Goal: Information Seeking & Learning: Learn about a topic

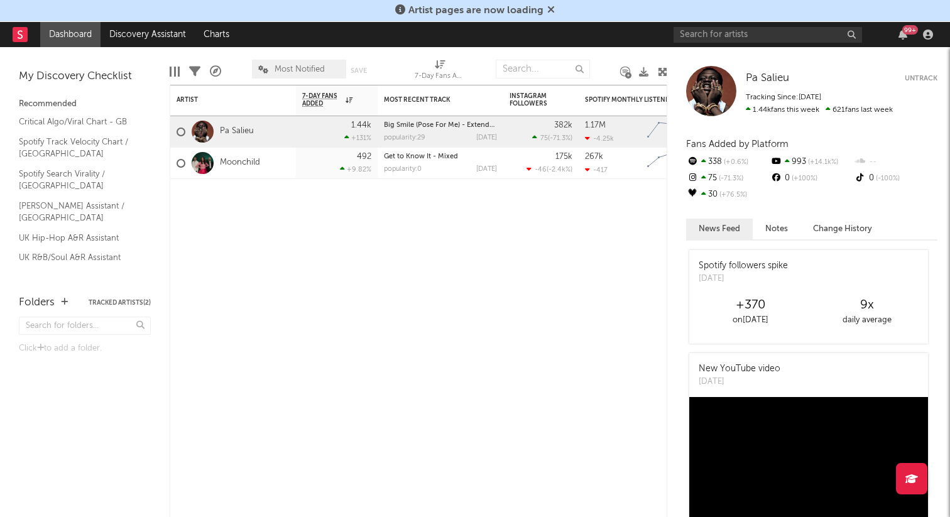
click at [721, 17] on div "Artist pages are now loading" at bounding box center [475, 11] width 950 height 22
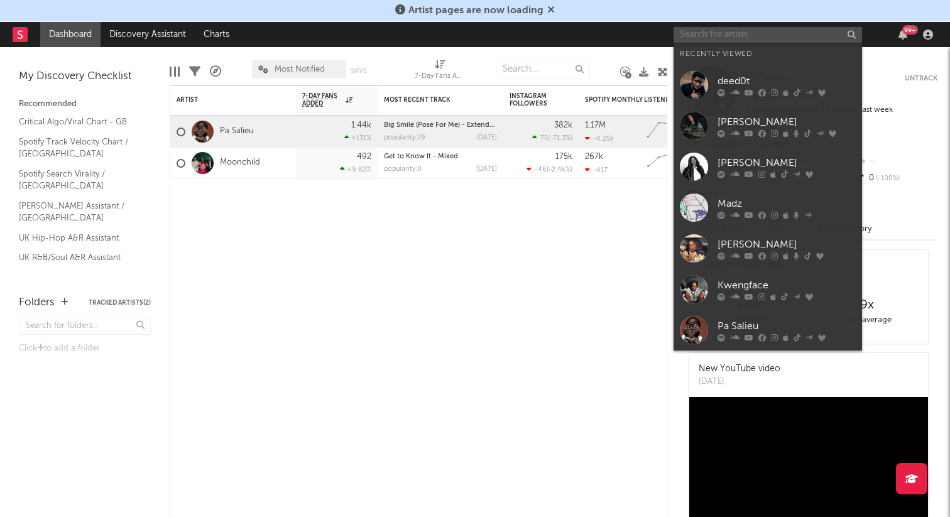
click at [716, 33] on input "text" at bounding box center [768, 35] width 189 height 16
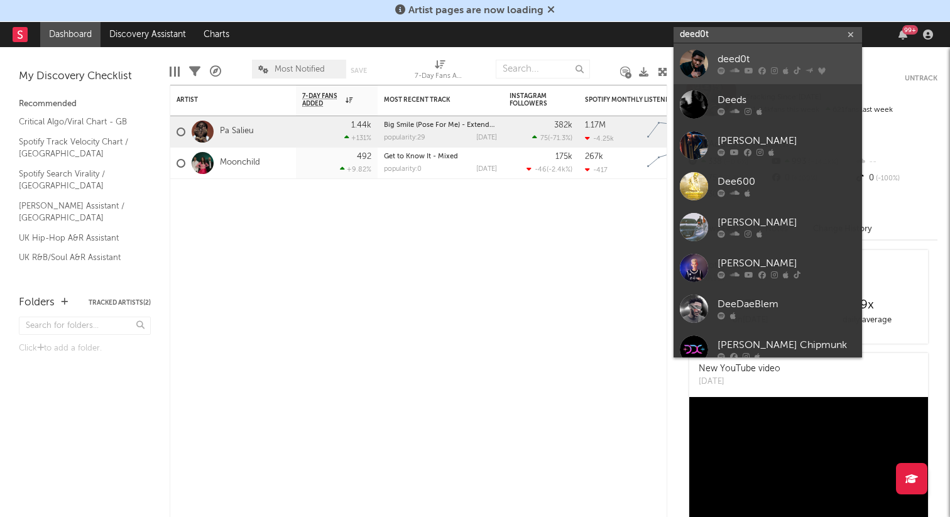
type input "deed0t"
click at [758, 68] on icon at bounding box center [762, 71] width 8 height 8
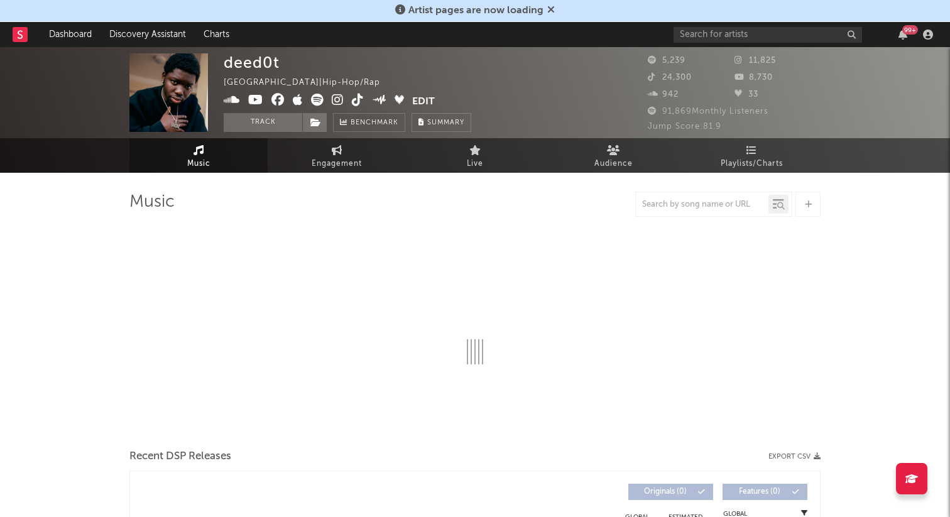
select select "6m"
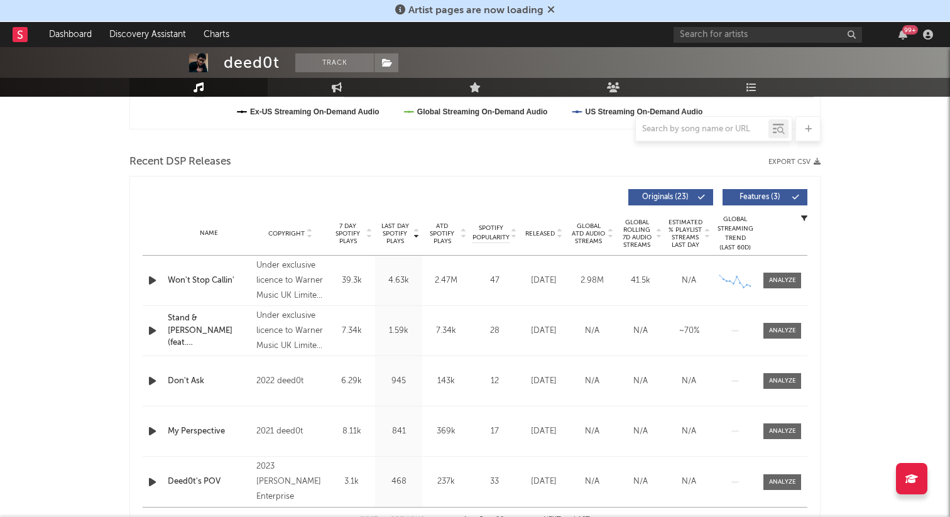
scroll to position [407, 0]
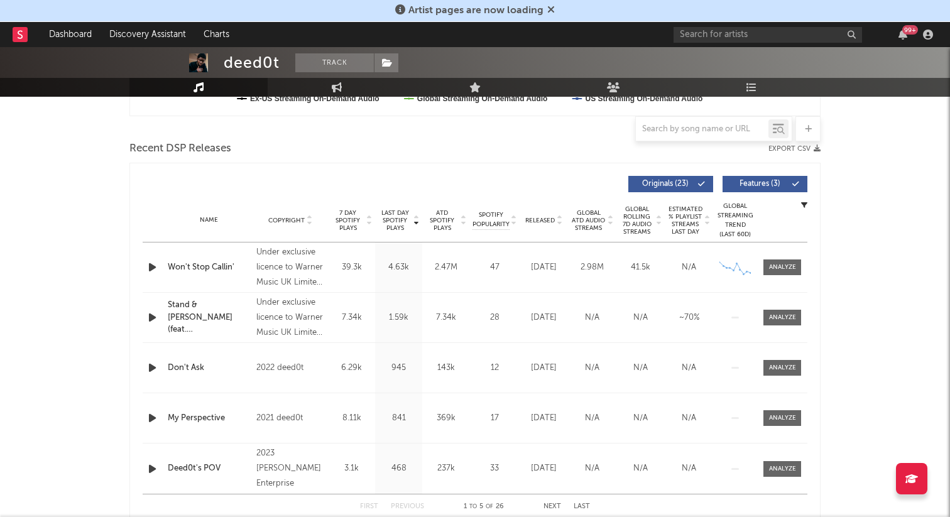
click at [782, 305] on div "Name Stand & Lean (feat. Klyrae) Copyright Under exclusive licence to Warner Mu…" at bounding box center [475, 318] width 665 height 50
click at [769, 320] on div at bounding box center [782, 317] width 27 height 9
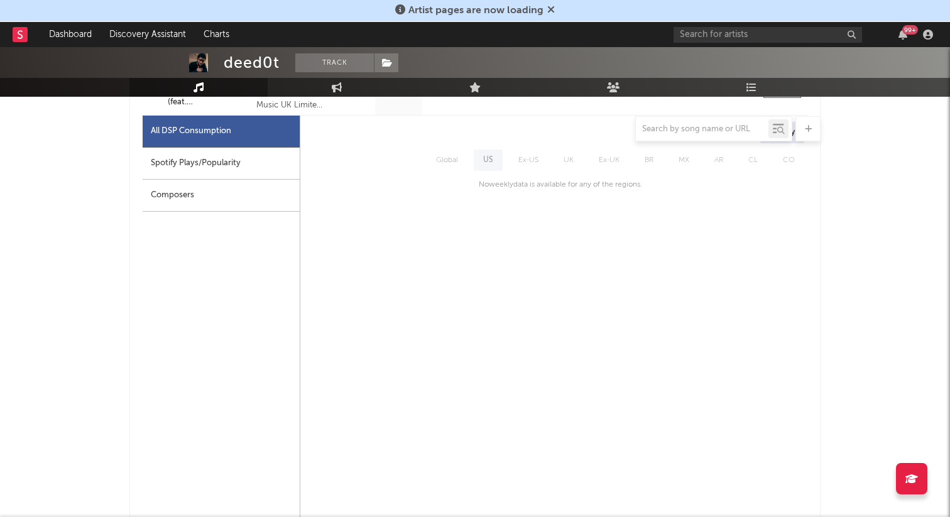
scroll to position [637, 0]
click at [261, 166] on div "Spotify Plays/Popularity" at bounding box center [221, 162] width 157 height 32
select select "1w"
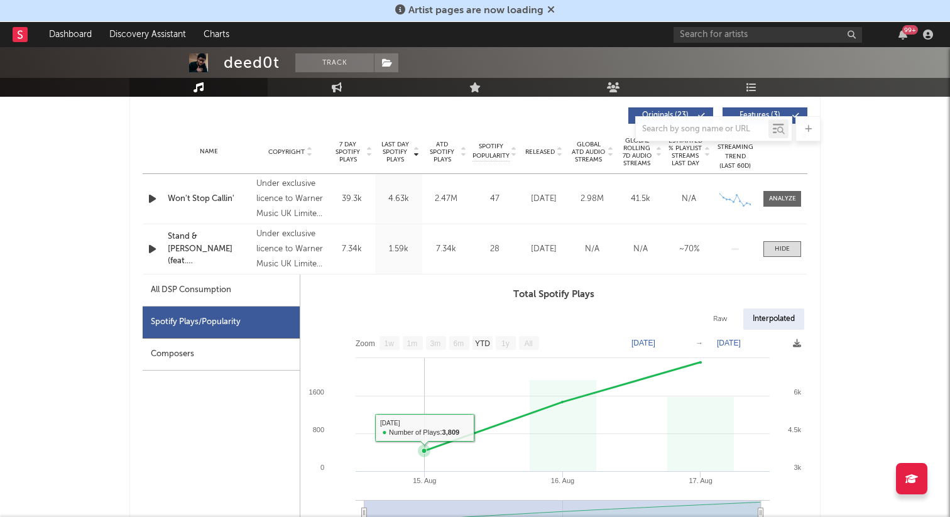
scroll to position [478, 0]
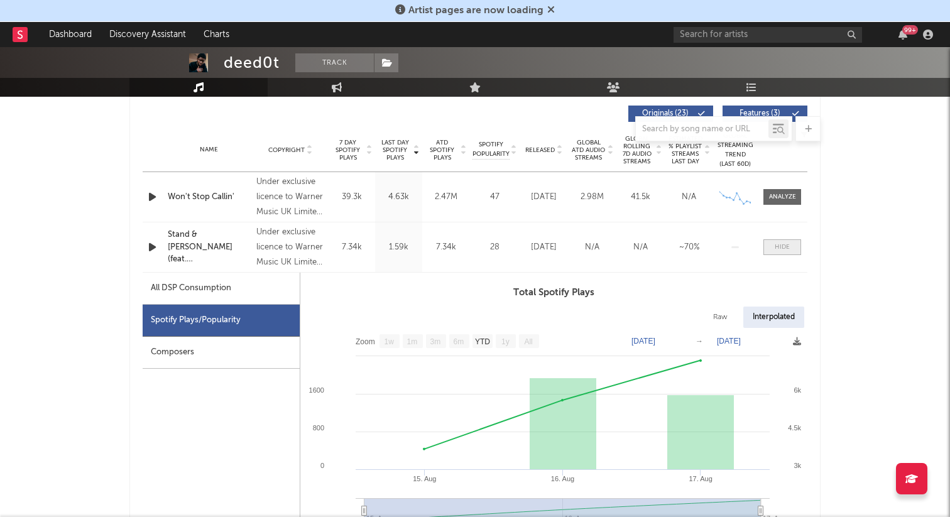
click at [775, 254] on span at bounding box center [783, 247] width 38 height 16
